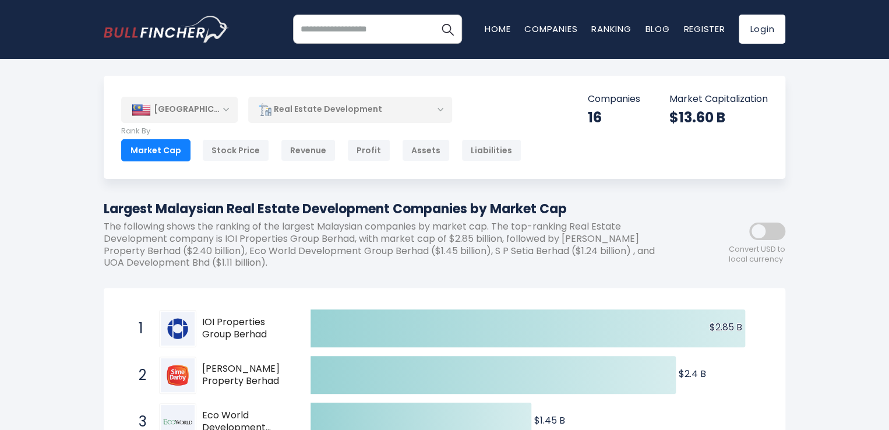
click at [445, 108] on div "Real Estate Development" at bounding box center [350, 109] width 204 height 27
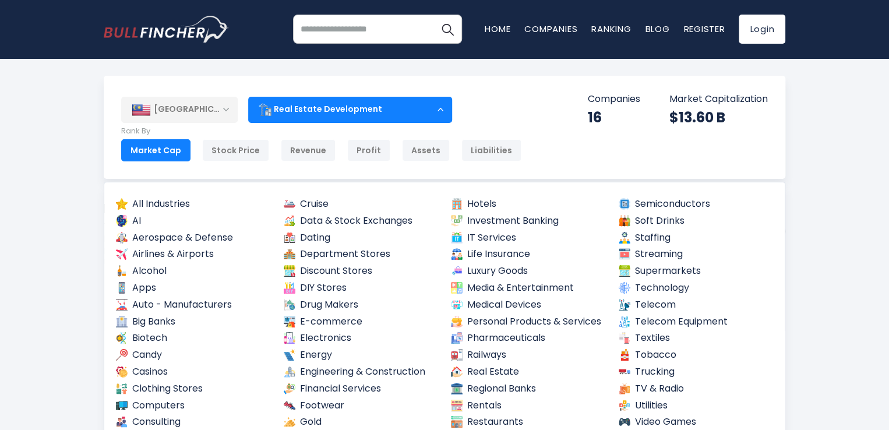
click at [505, 112] on div "[GEOGRAPHIC_DATA] Entire World 30,376 [GEOGRAPHIC_DATA] [GEOGRAPHIC_DATA] 3,969…" at bounding box center [444, 127] width 681 height 103
click at [437, 107] on div "Real Estate Development" at bounding box center [350, 109] width 204 height 27
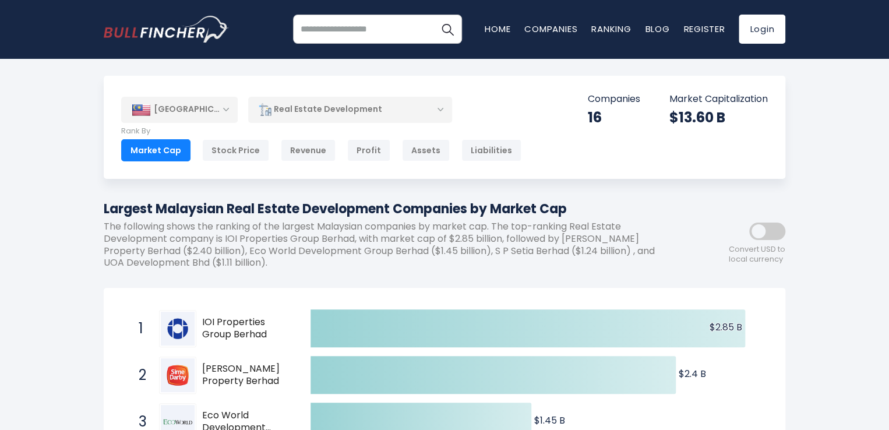
click at [442, 105] on div "Real Estate Development" at bounding box center [350, 109] width 204 height 27
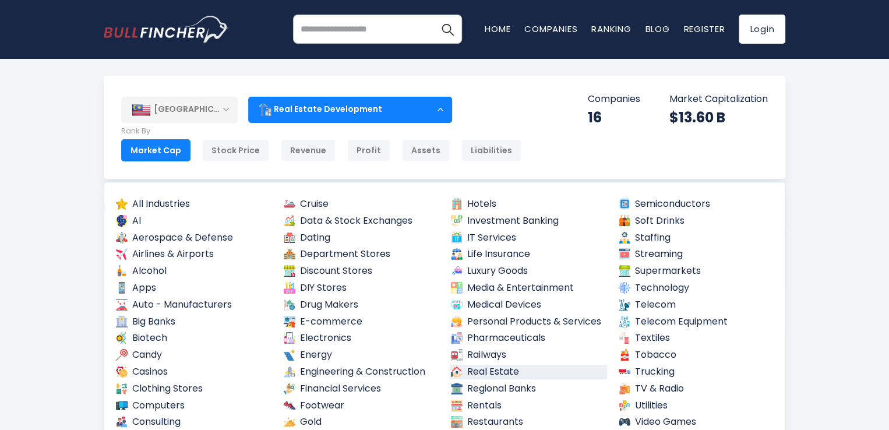
click at [483, 372] on link "Real Estate" at bounding box center [528, 372] width 157 height 15
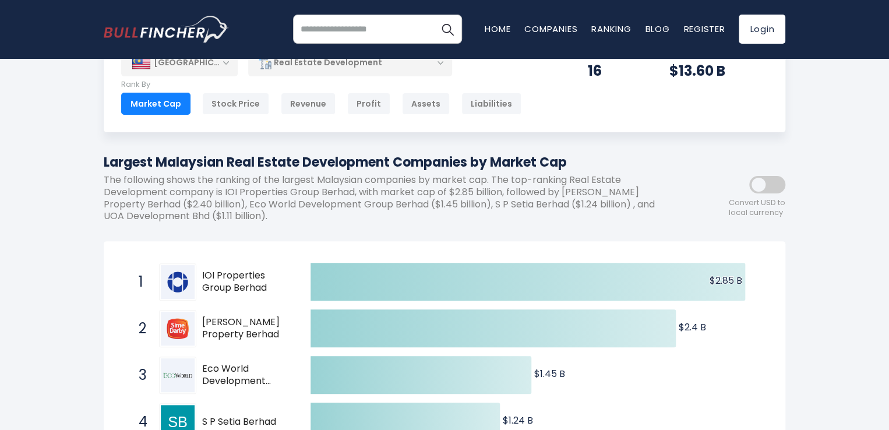
scroll to position [233, 0]
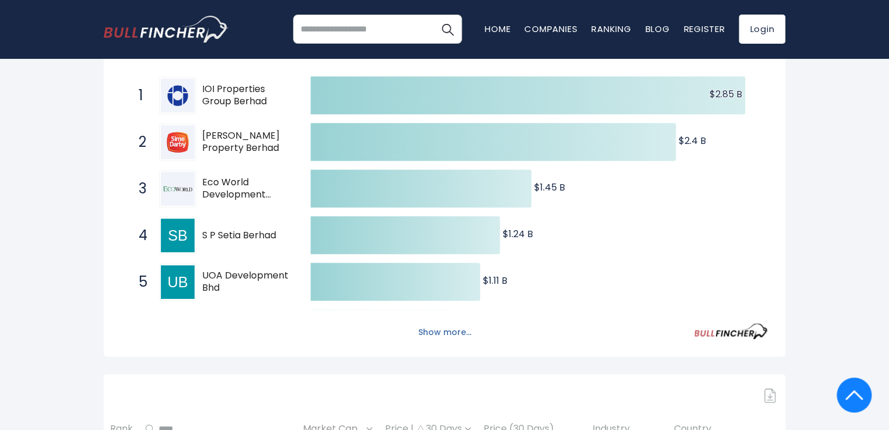
click at [448, 332] on button "Show more..." at bounding box center [444, 332] width 67 height 19
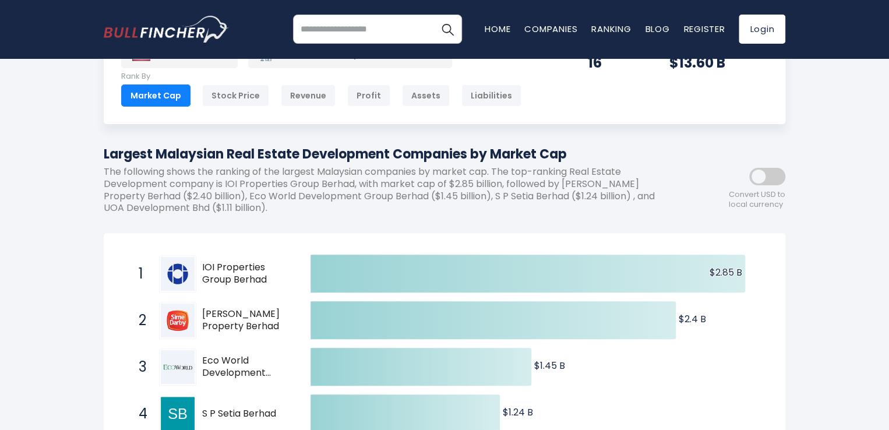
scroll to position [0, 0]
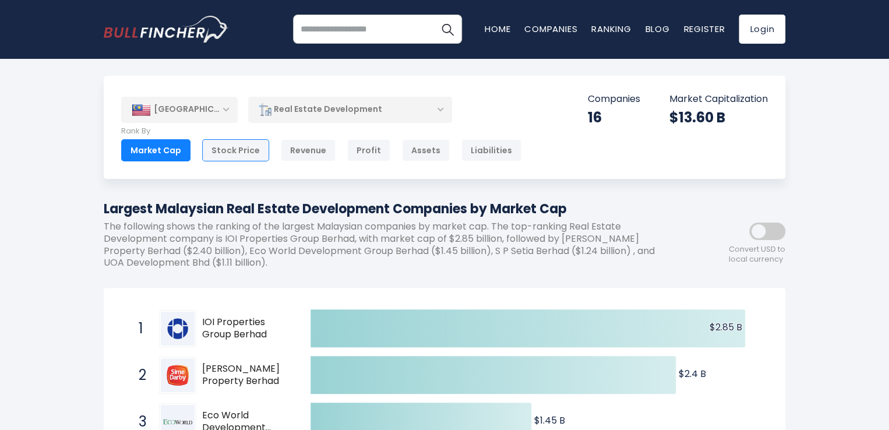
click at [233, 148] on div "Stock Price" at bounding box center [235, 150] width 67 height 22
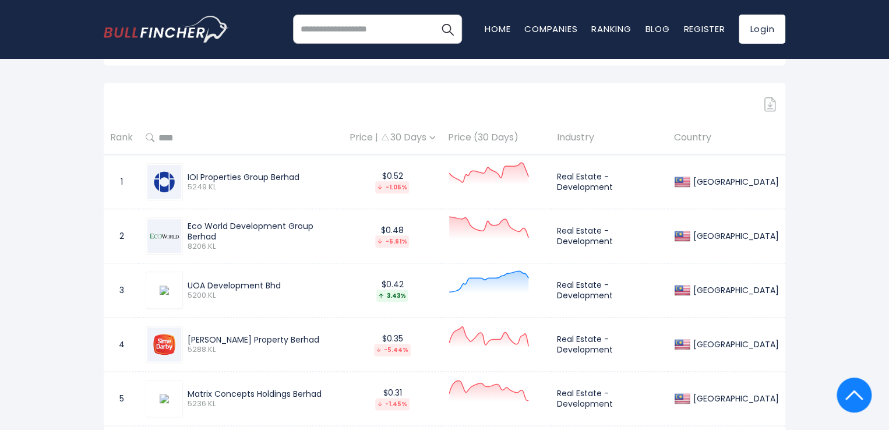
scroll to position [349, 0]
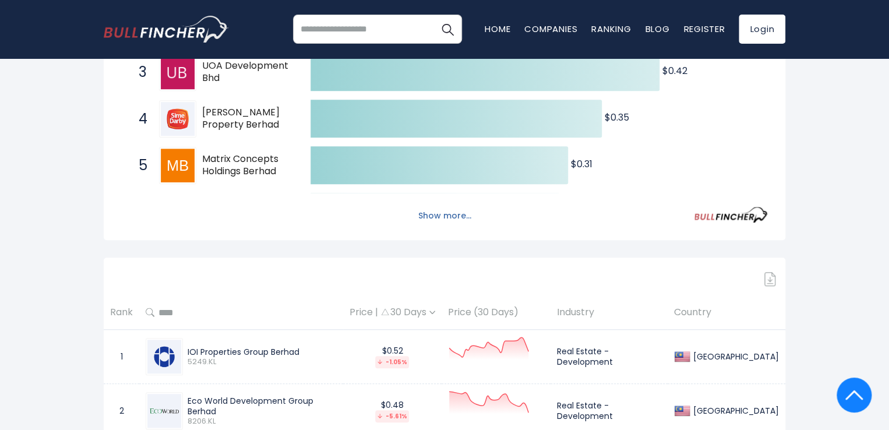
click at [445, 215] on button "Show more..." at bounding box center [444, 215] width 67 height 19
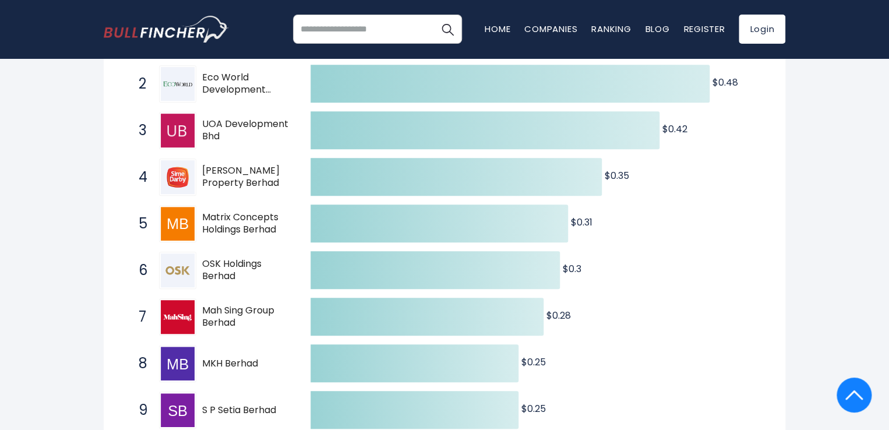
scroll to position [0, 0]
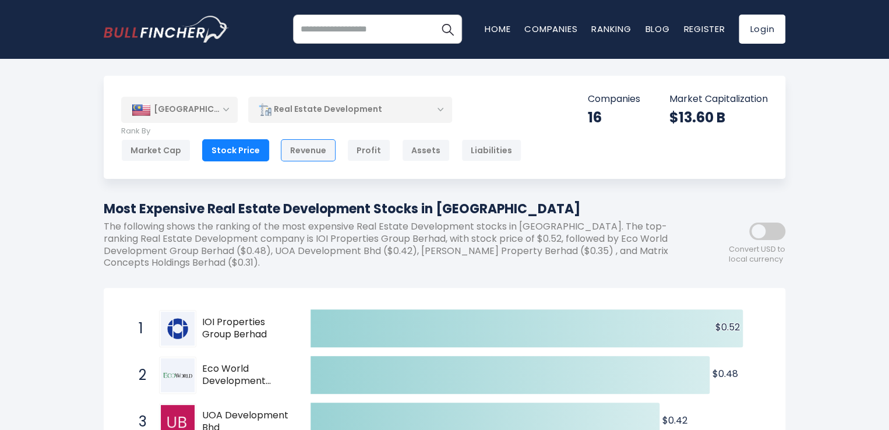
click at [311, 151] on div "Revenue" at bounding box center [308, 150] width 55 height 22
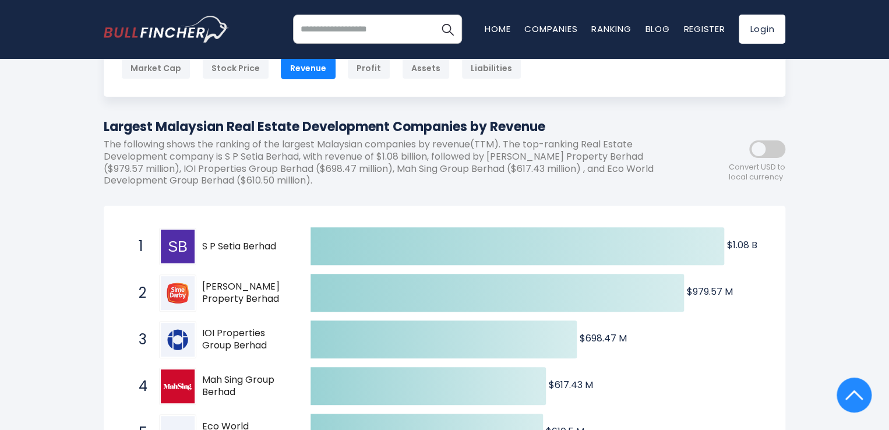
scroll to position [80, 0]
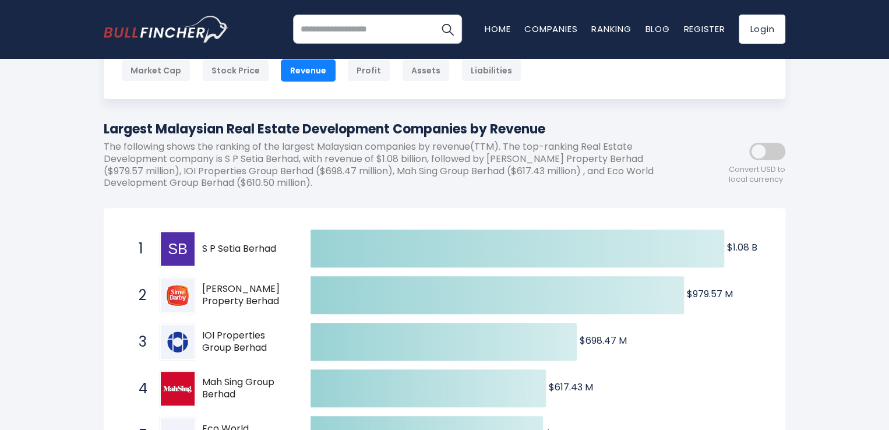
click at [759, 150] on span at bounding box center [767, 151] width 36 height 17
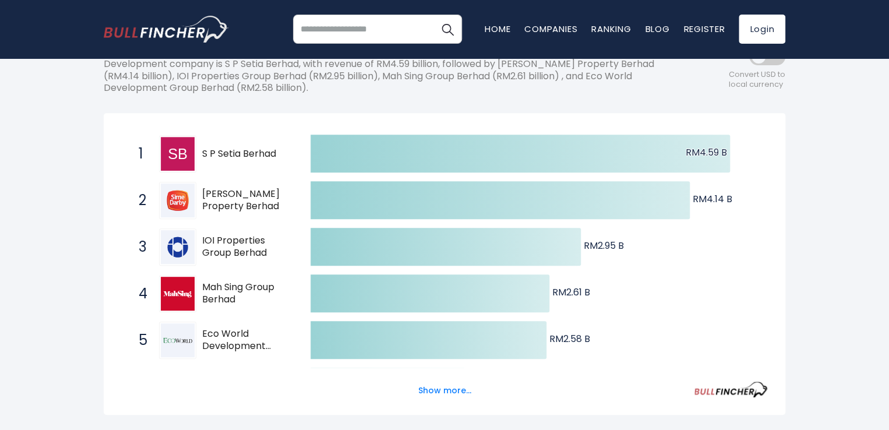
scroll to position [0, 0]
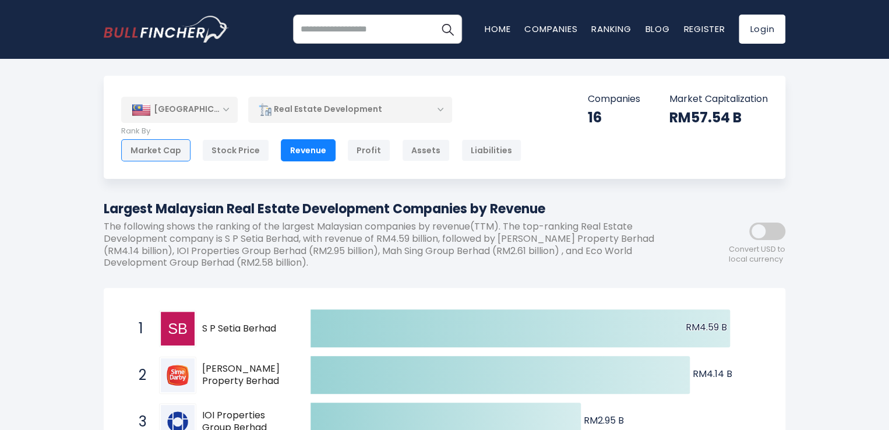
click at [162, 146] on div "Market Cap" at bounding box center [155, 150] width 69 height 22
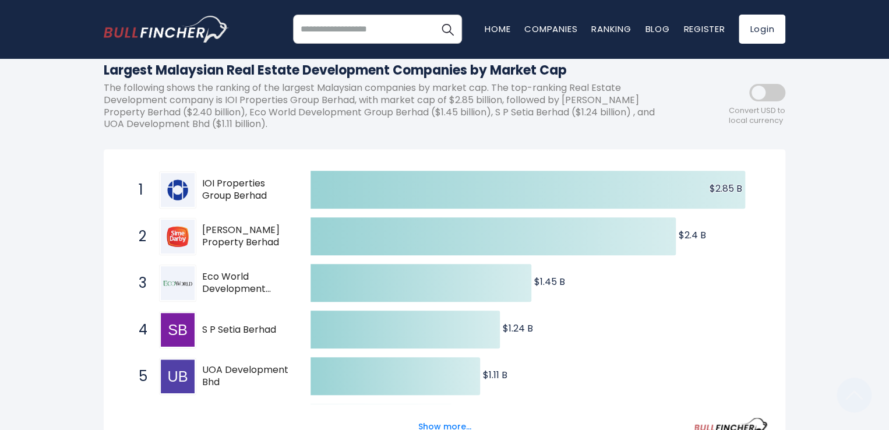
scroll to position [233, 0]
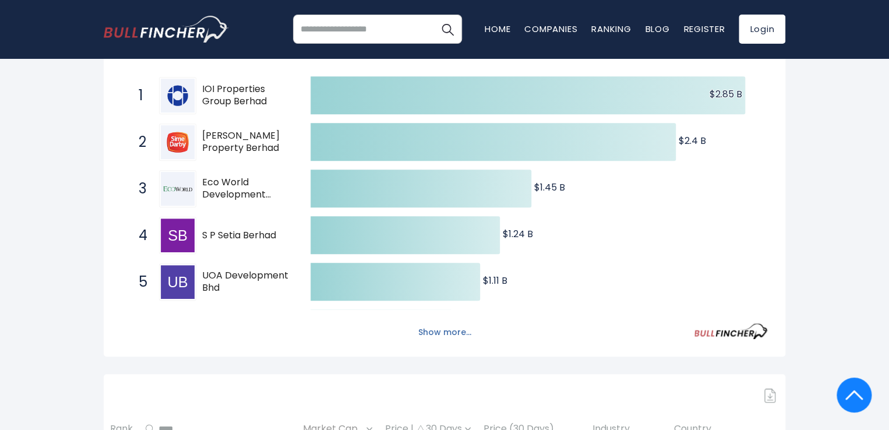
click at [447, 332] on button "Show more..." at bounding box center [444, 332] width 67 height 19
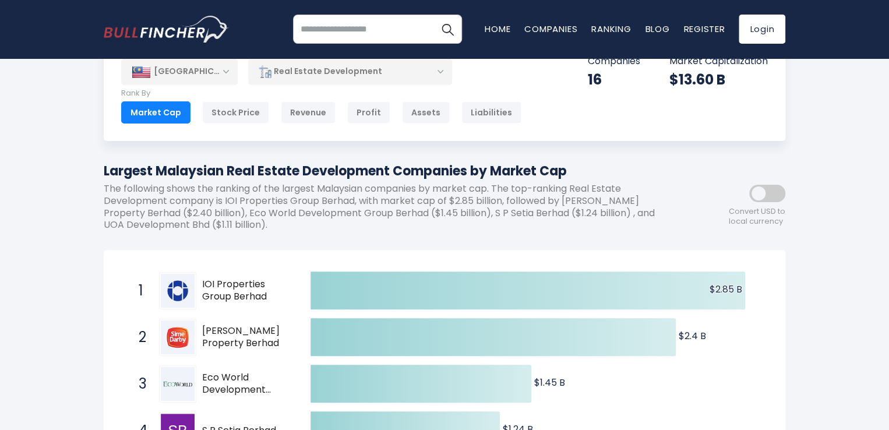
scroll to position [116, 0]
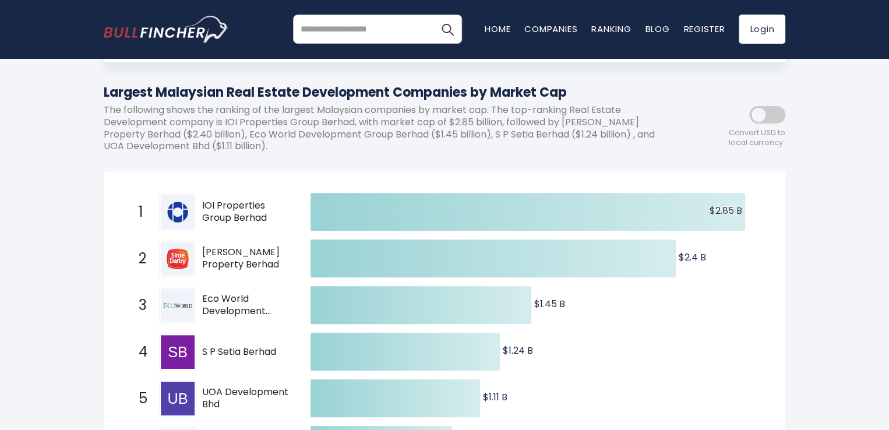
click at [761, 117] on span at bounding box center [767, 114] width 36 height 17
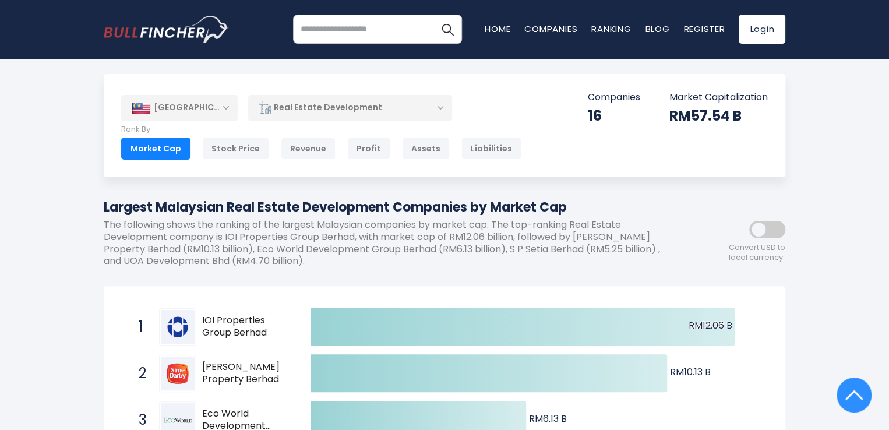
scroll to position [0, 0]
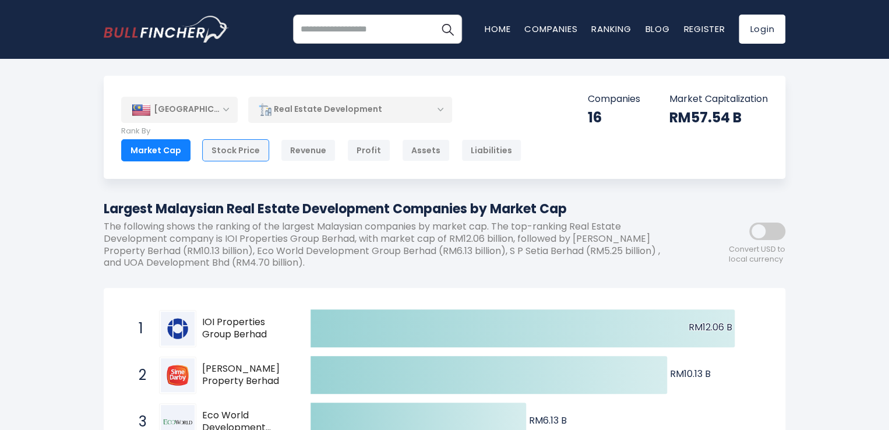
click at [238, 147] on div "Stock Price" at bounding box center [235, 150] width 67 height 22
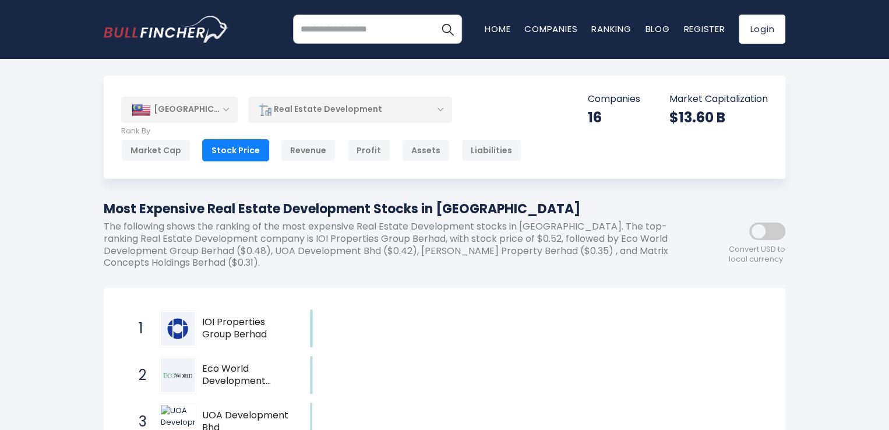
click at [759, 215] on div "Convert USD to local currency" at bounding box center [732, 239] width 105 height 51
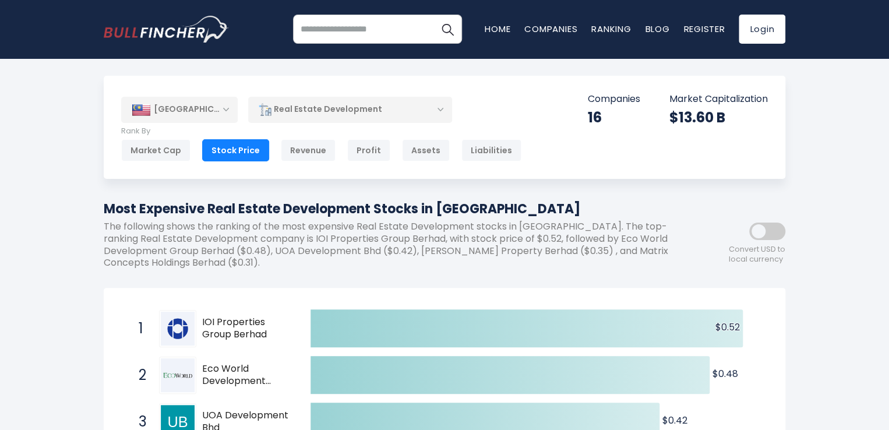
click at [757, 232] on span at bounding box center [767, 230] width 36 height 17
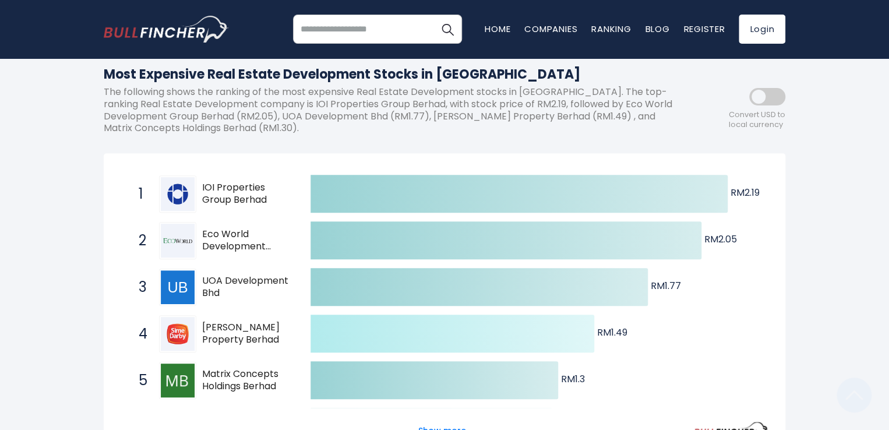
scroll to position [233, 0]
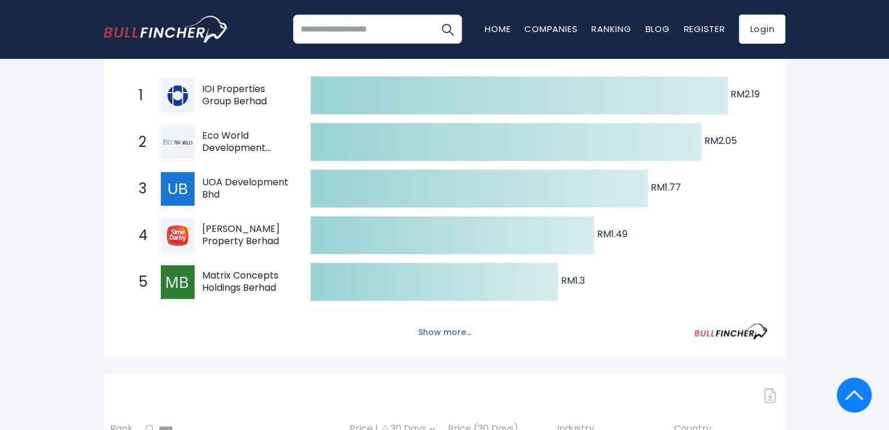
click at [443, 334] on button "Show more..." at bounding box center [444, 332] width 67 height 19
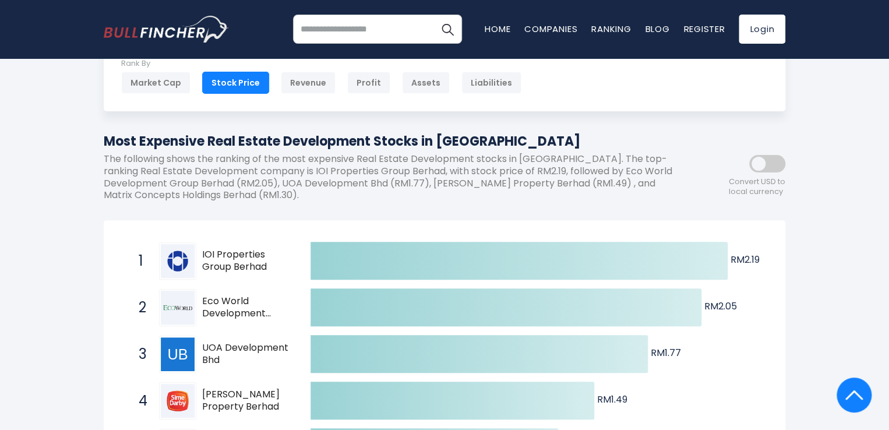
scroll to position [0, 0]
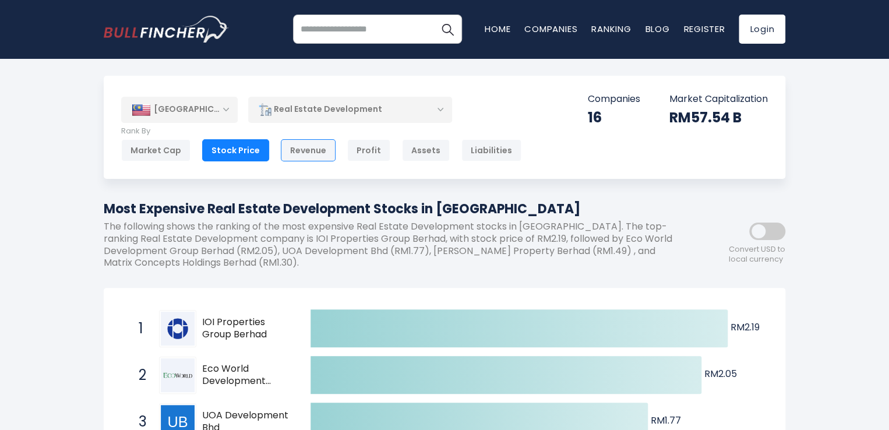
click at [305, 147] on div "Revenue" at bounding box center [308, 150] width 55 height 22
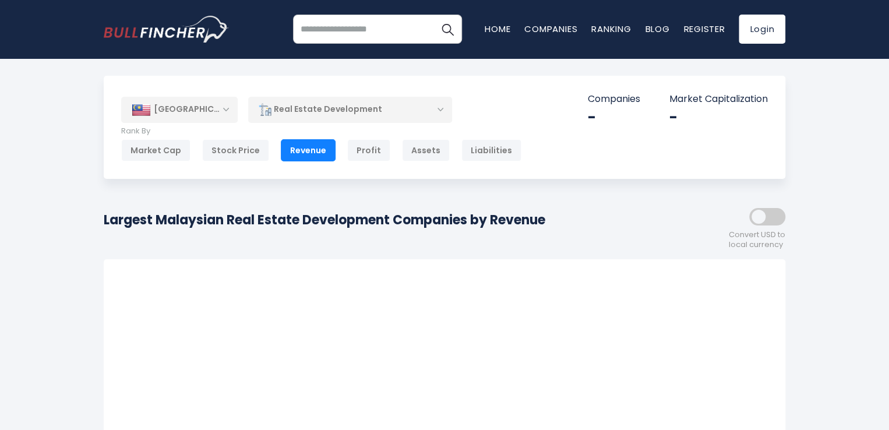
click at [759, 217] on span at bounding box center [767, 216] width 36 height 17
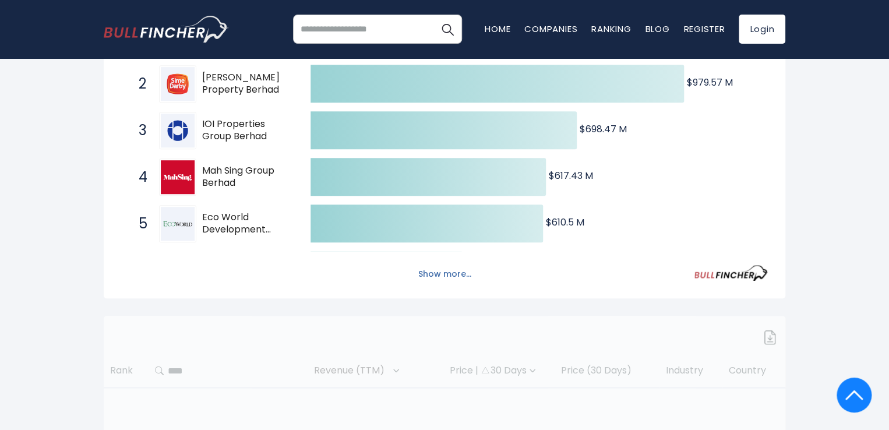
click at [452, 269] on button "Show more..." at bounding box center [444, 273] width 67 height 19
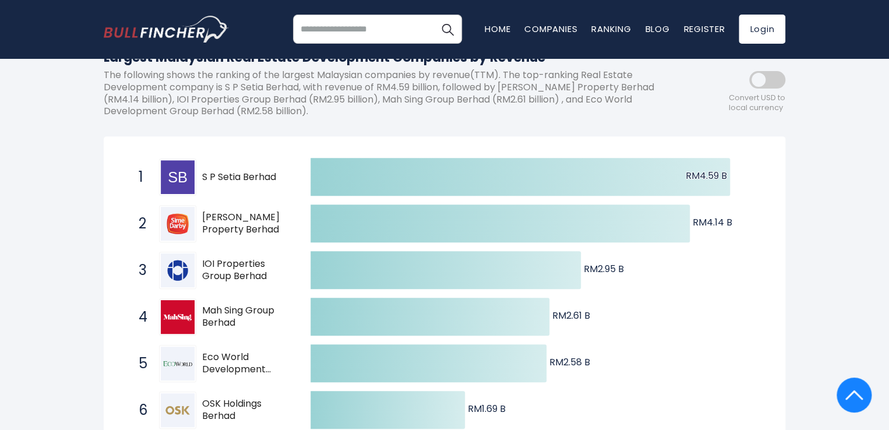
scroll to position [0, 0]
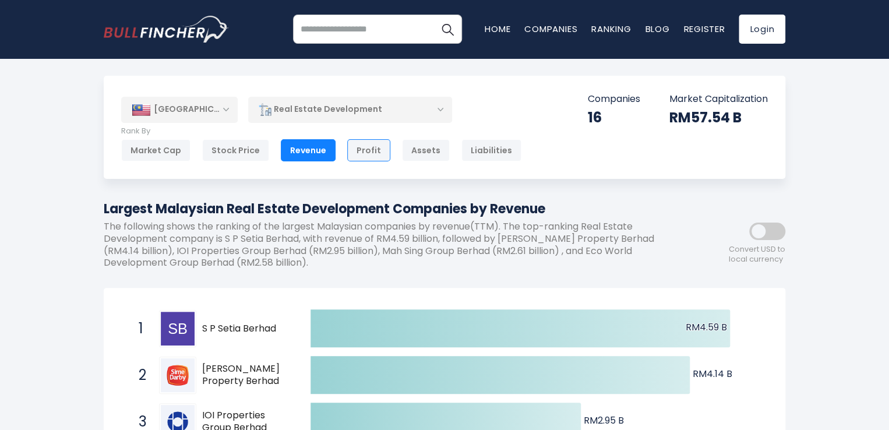
click at [362, 148] on div "Profit" at bounding box center [368, 150] width 43 height 22
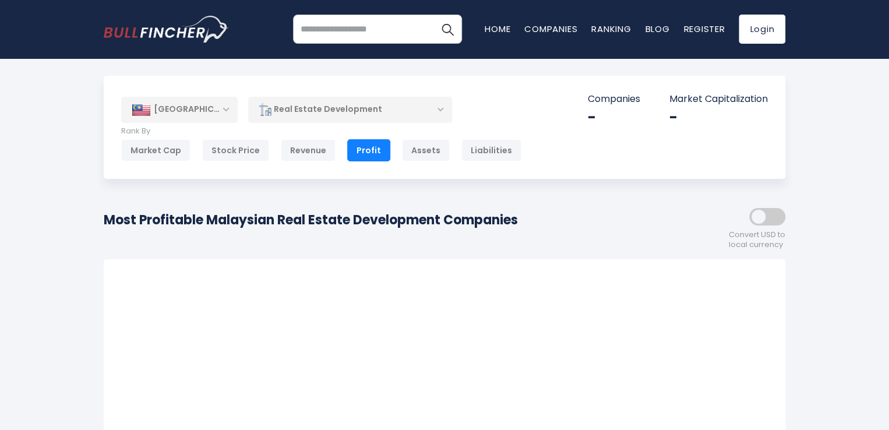
click at [758, 213] on span at bounding box center [767, 216] width 36 height 17
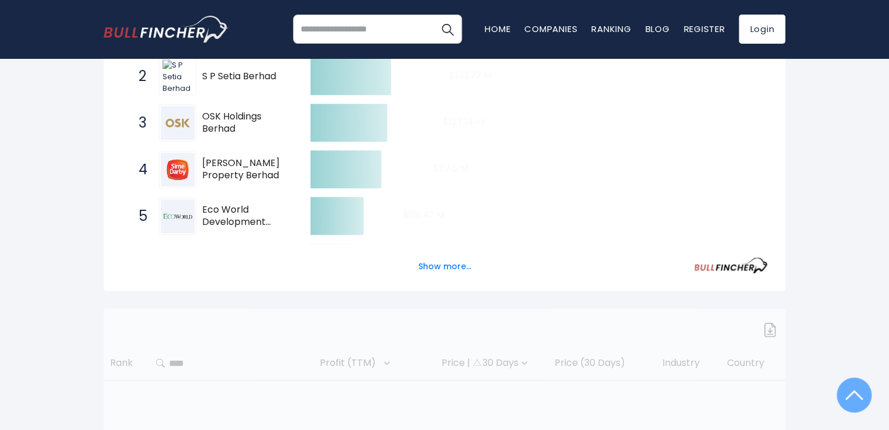
scroll to position [349, 0]
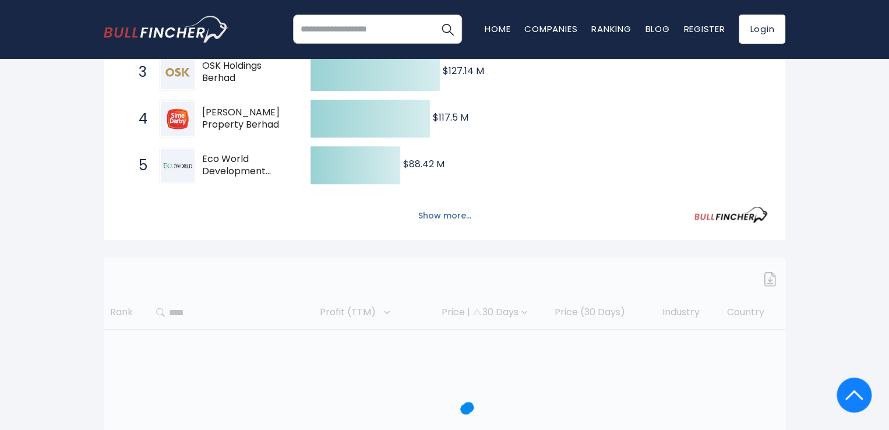
click at [440, 213] on button "Show more..." at bounding box center [444, 215] width 67 height 19
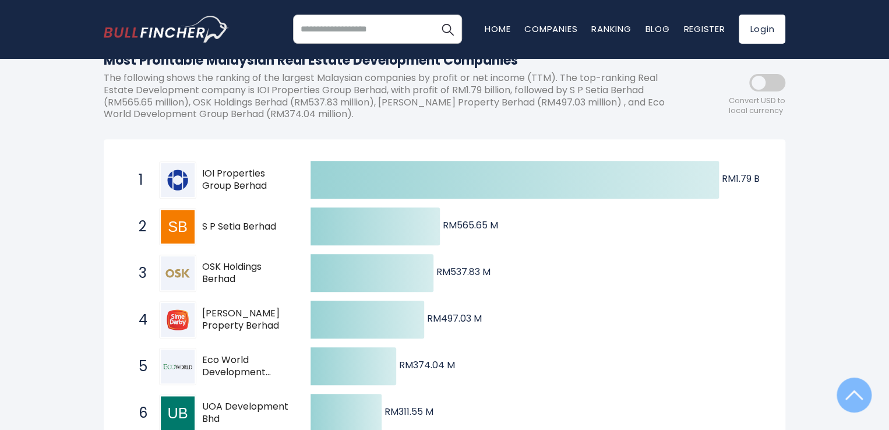
scroll to position [0, 0]
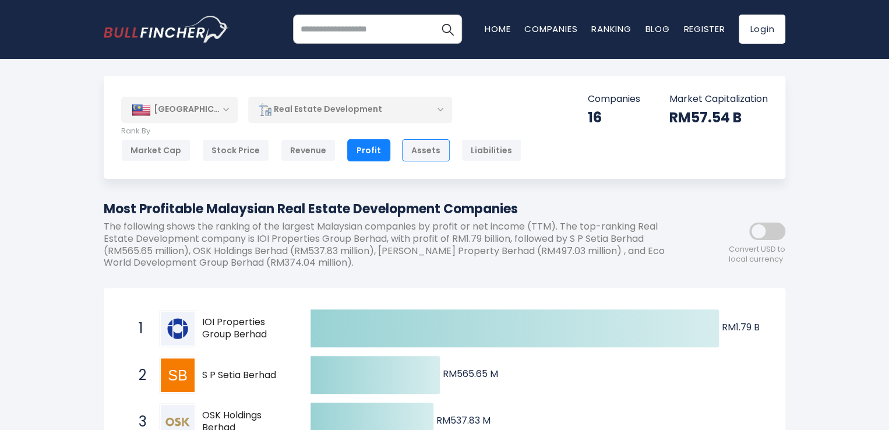
click at [415, 150] on div "Assets" at bounding box center [426, 150] width 48 height 22
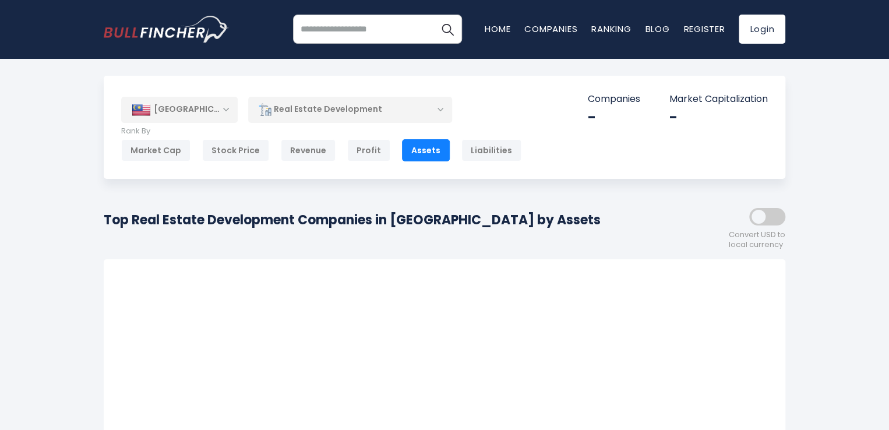
click at [756, 217] on span at bounding box center [767, 216] width 36 height 17
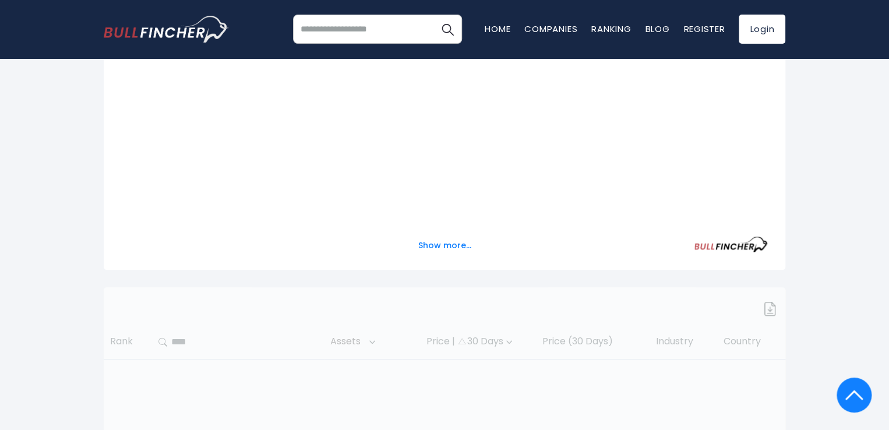
scroll to position [320, 0]
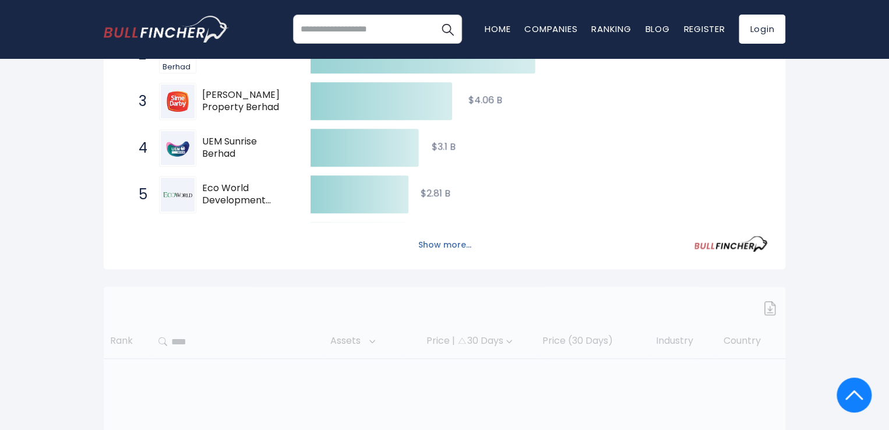
click at [452, 246] on button "Show more..." at bounding box center [444, 244] width 67 height 19
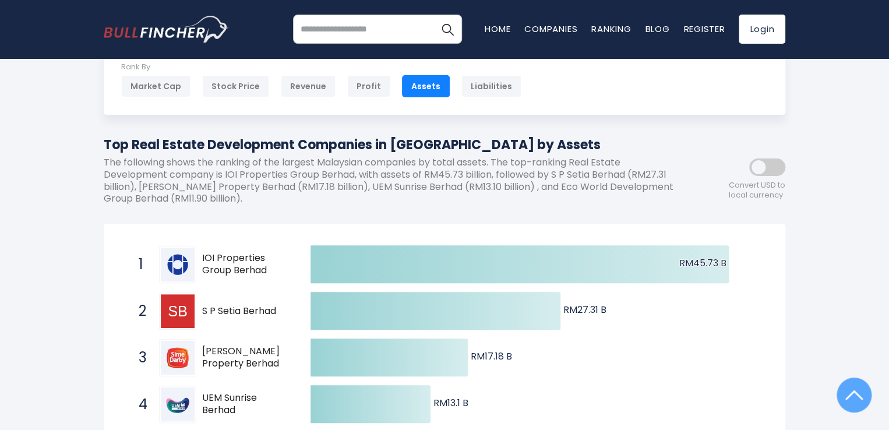
scroll to position [0, 0]
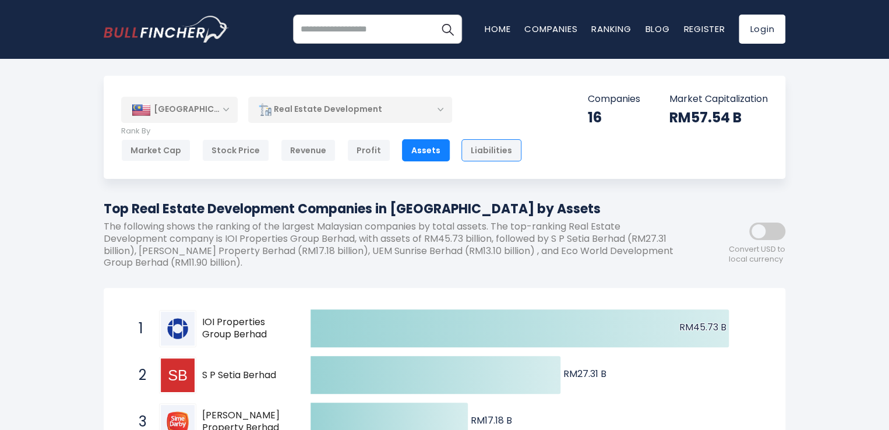
click at [484, 152] on div "Liabilities" at bounding box center [491, 150] width 60 height 22
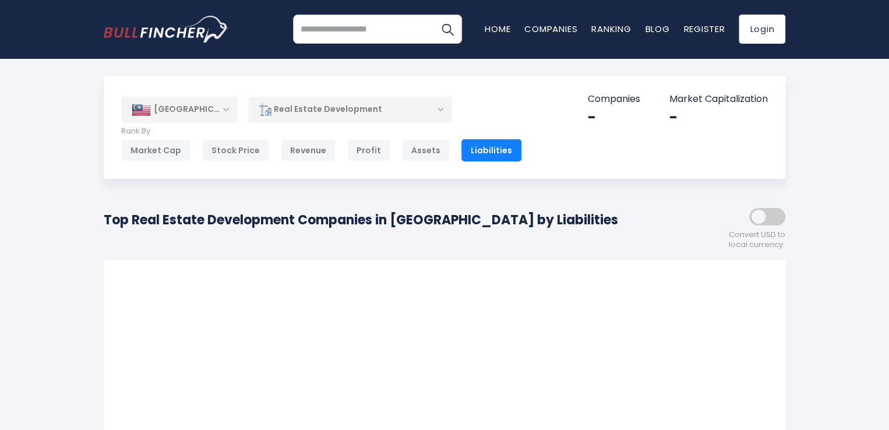
click at [754, 218] on span at bounding box center [767, 216] width 36 height 17
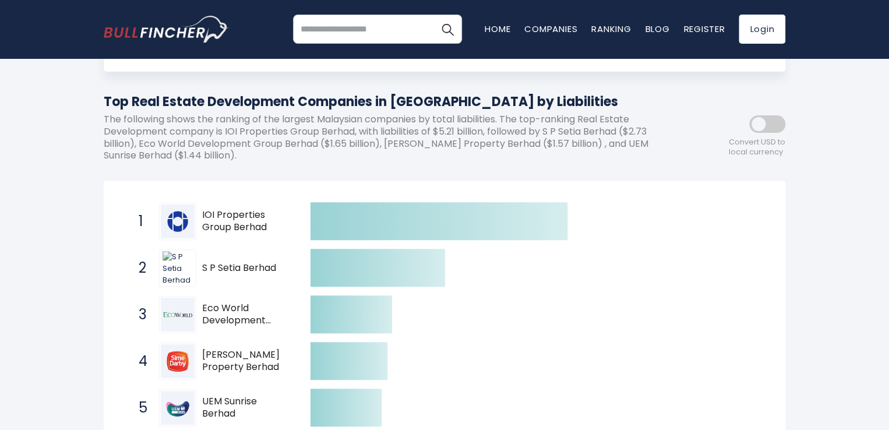
scroll to position [291, 0]
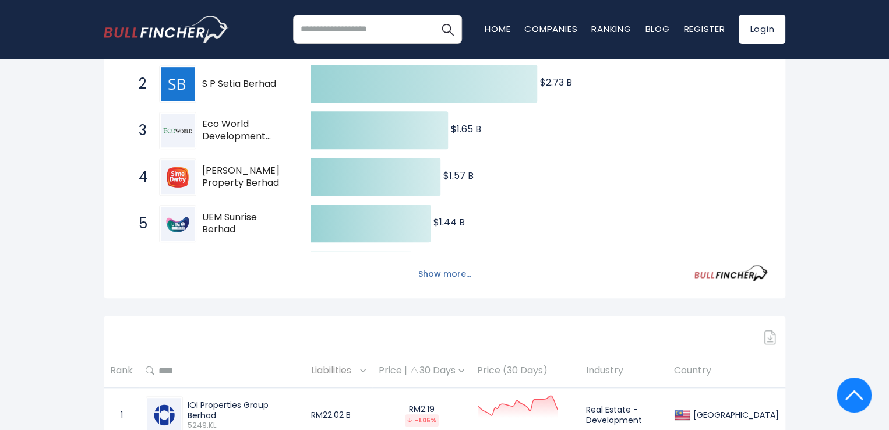
click at [457, 274] on button "Show more..." at bounding box center [444, 273] width 67 height 19
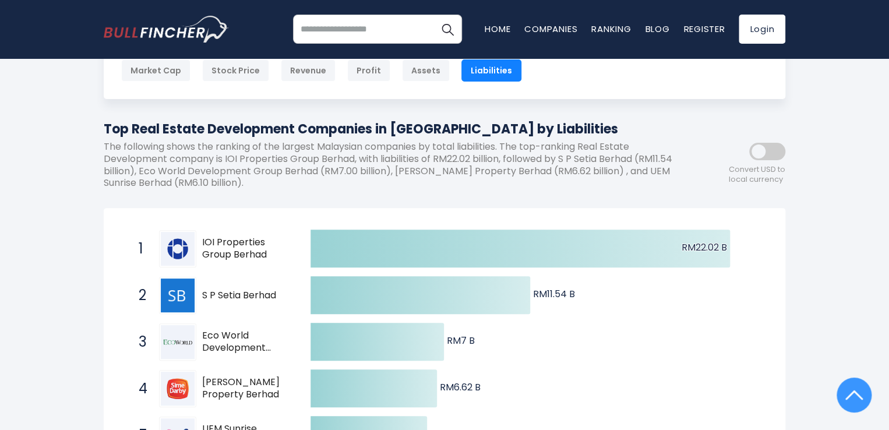
scroll to position [0, 0]
